Goal: Task Accomplishment & Management: Manage account settings

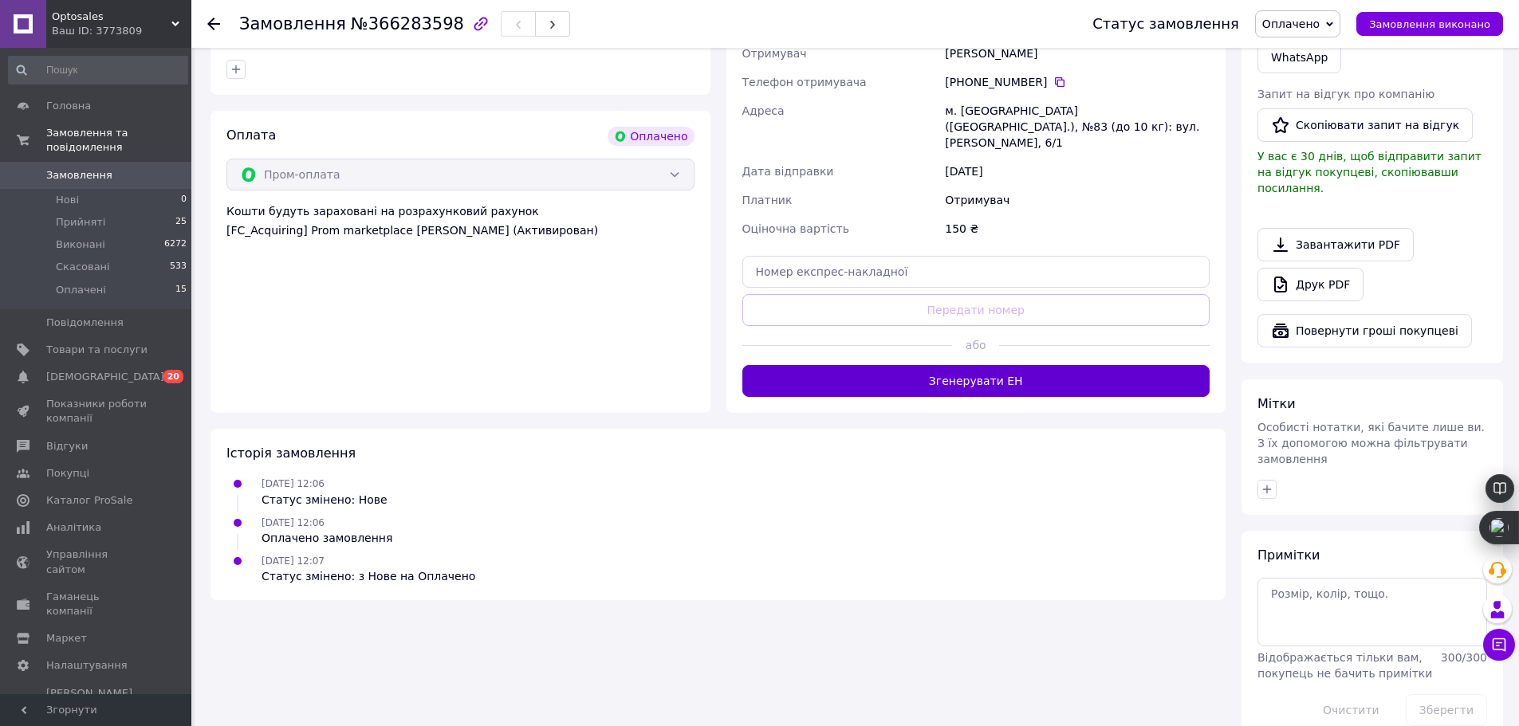
click at [1140, 365] on button "Згенерувати ЕН" at bounding box center [976, 381] width 468 height 32
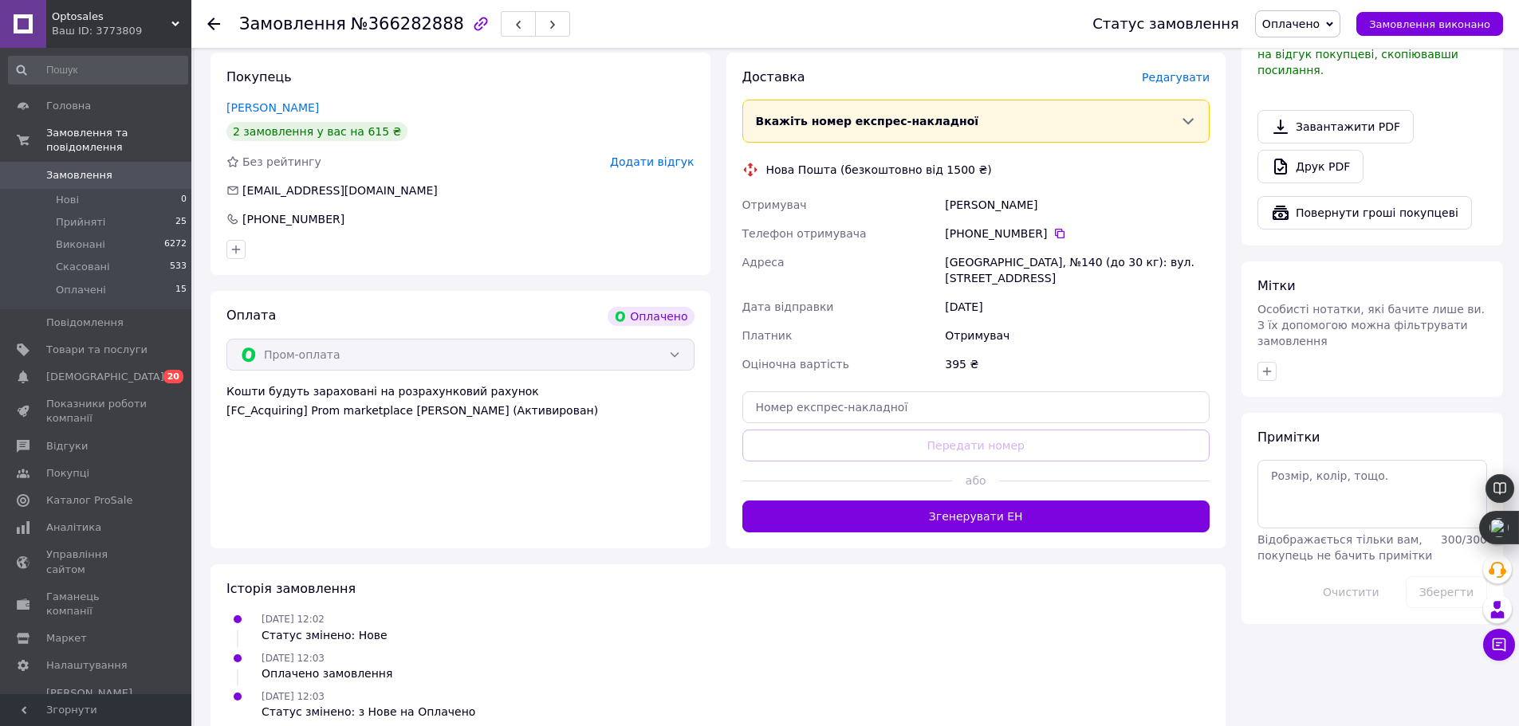
scroll to position [565, 0]
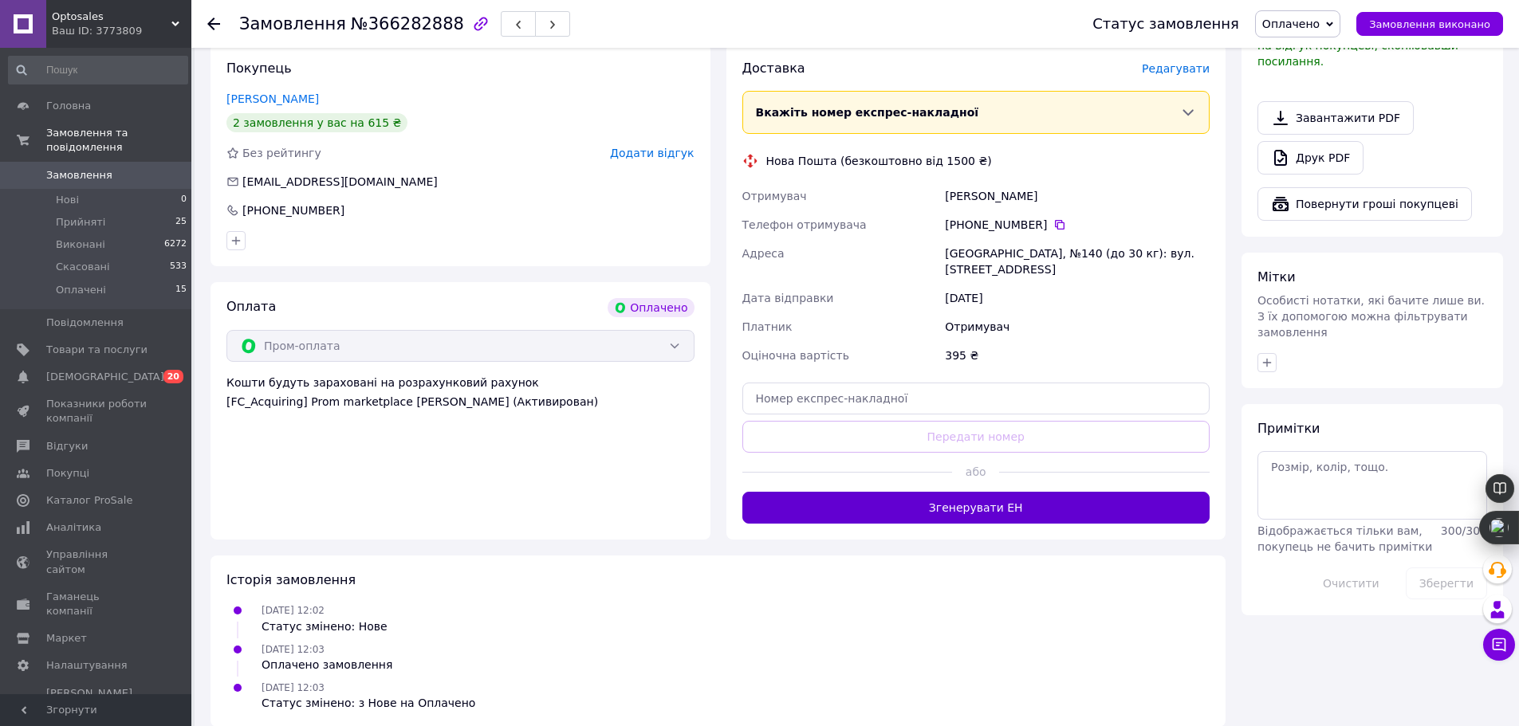
click at [1054, 492] on button "Згенерувати ЕН" at bounding box center [976, 508] width 468 height 32
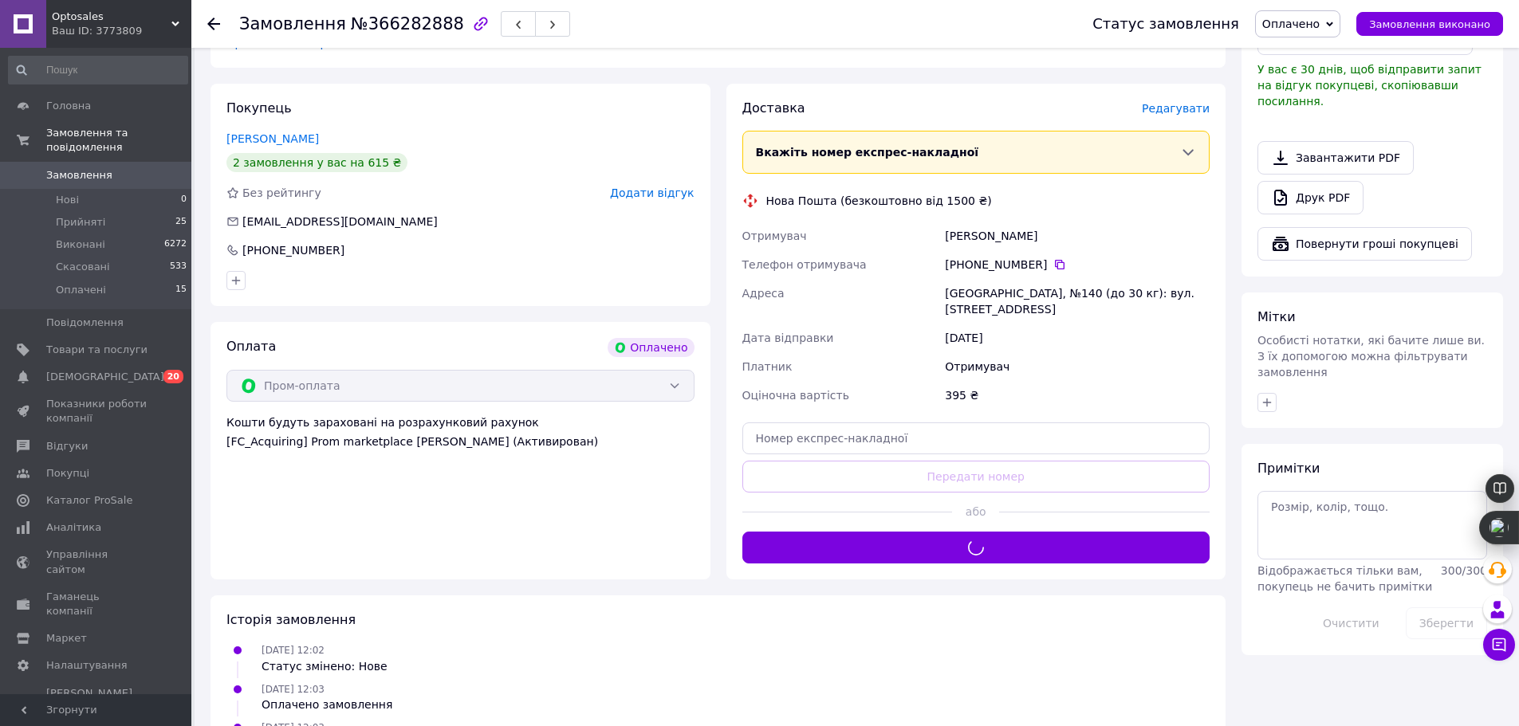
scroll to position [326, 0]
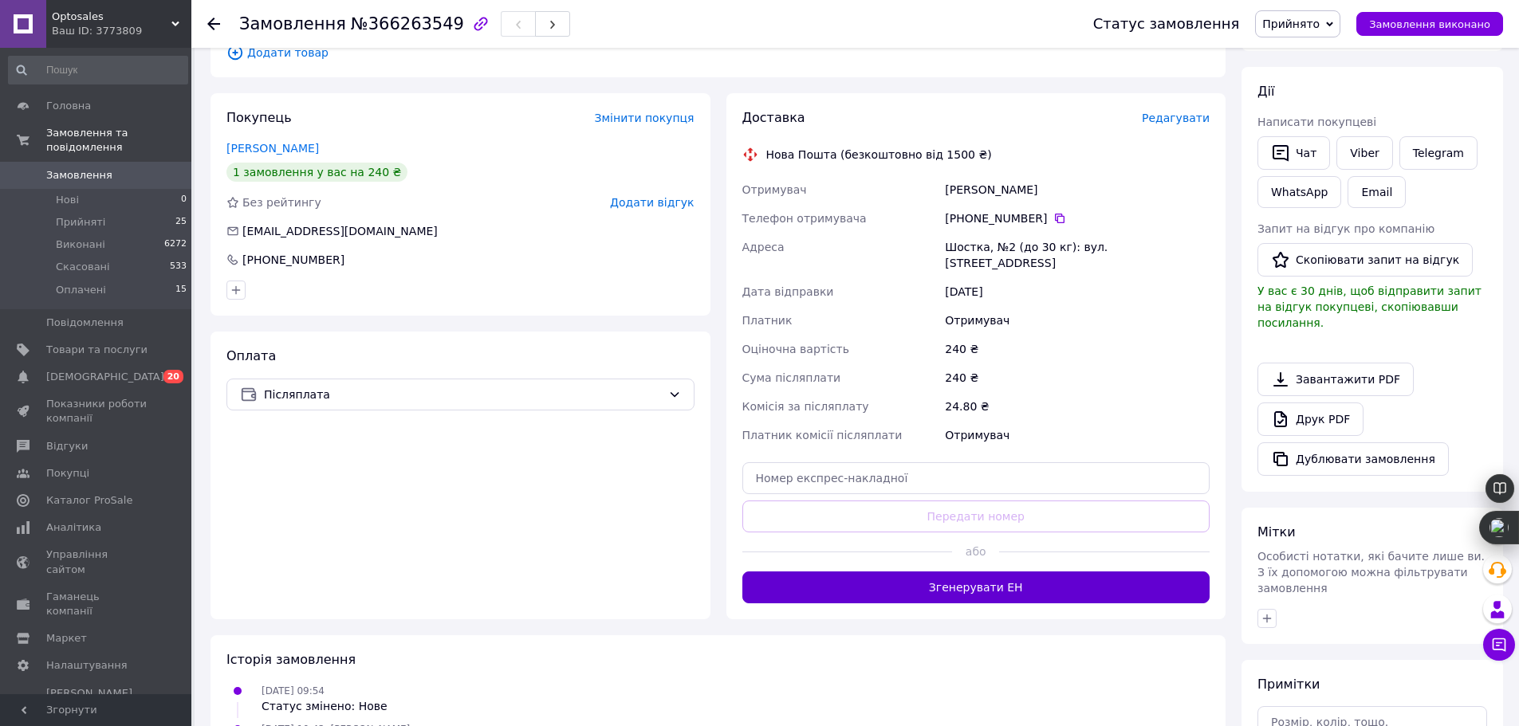
scroll to position [319, 0]
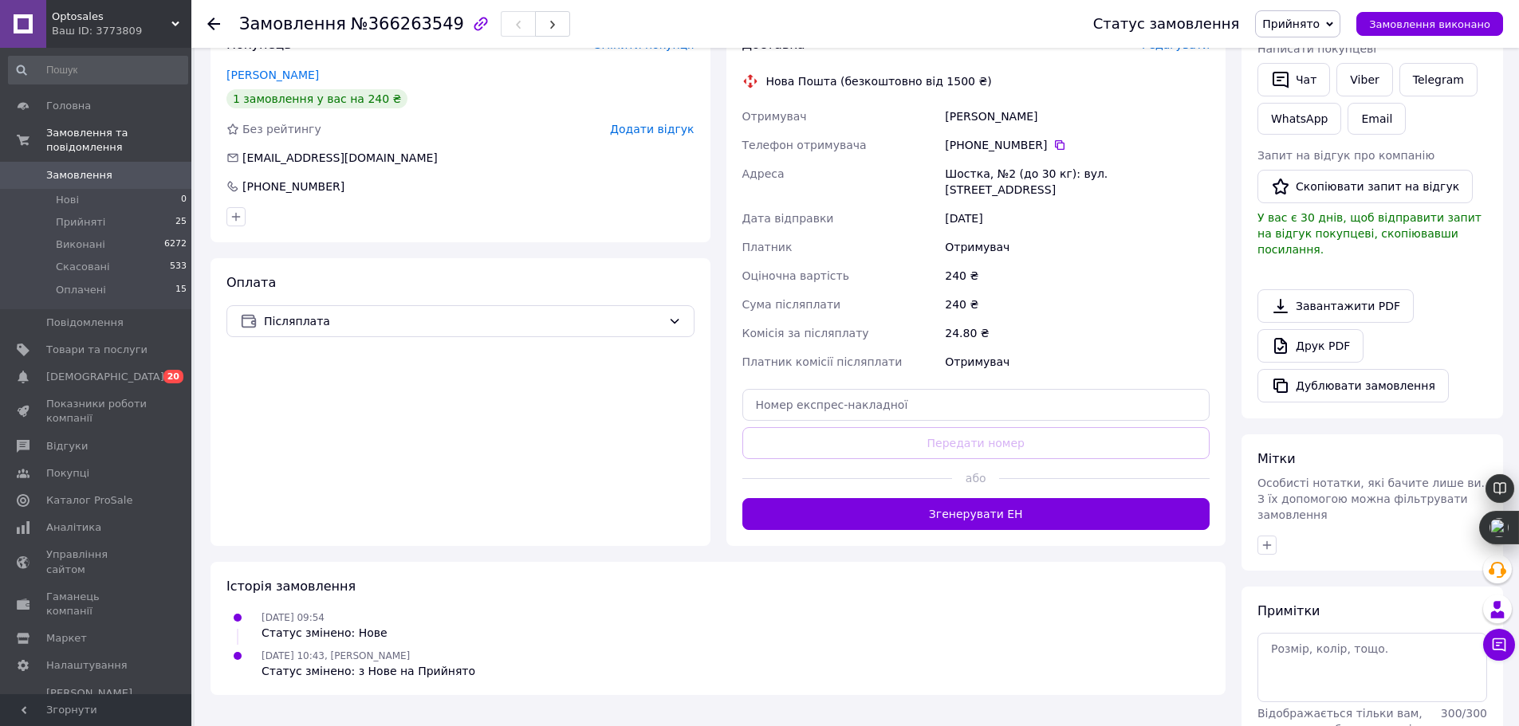
click at [1104, 529] on div "Замовлення з каталогу [DATE] 09:54 Товари в замовленні (1) Цифровий електронний…" at bounding box center [718, 271] width 1031 height 1053
click at [1106, 510] on button "Згенерувати ЕН" at bounding box center [976, 514] width 468 height 32
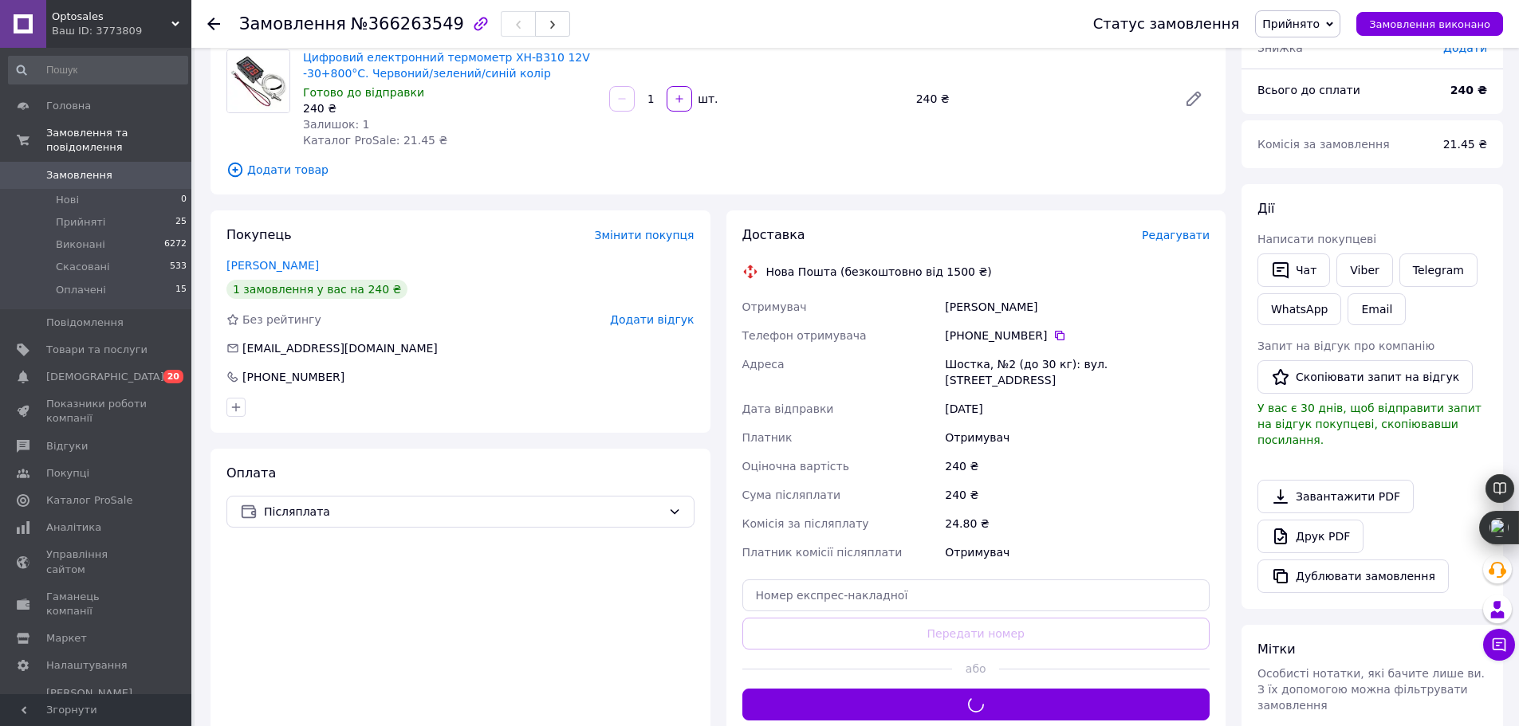
scroll to position [80, 0]
